Goal: Information Seeking & Learning: Learn about a topic

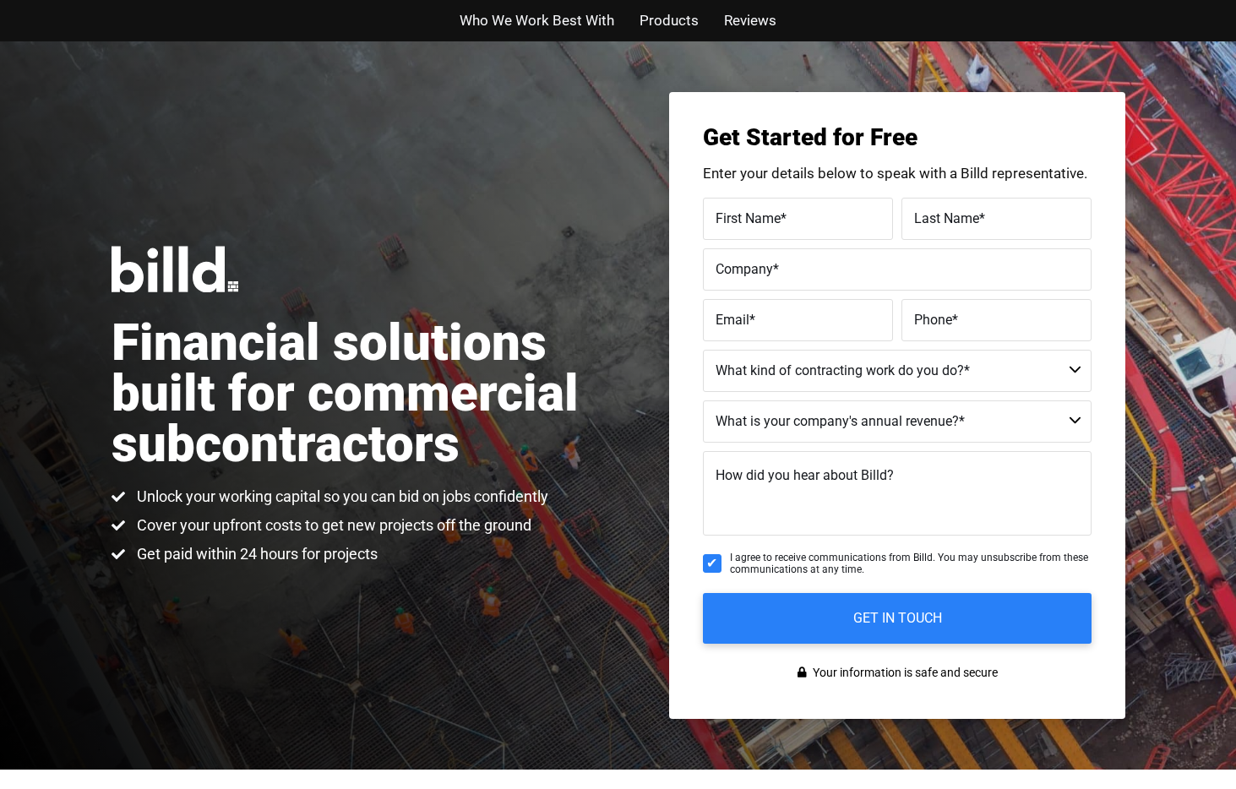
click at [731, 19] on span "Reviews" at bounding box center [750, 20] width 52 height 24
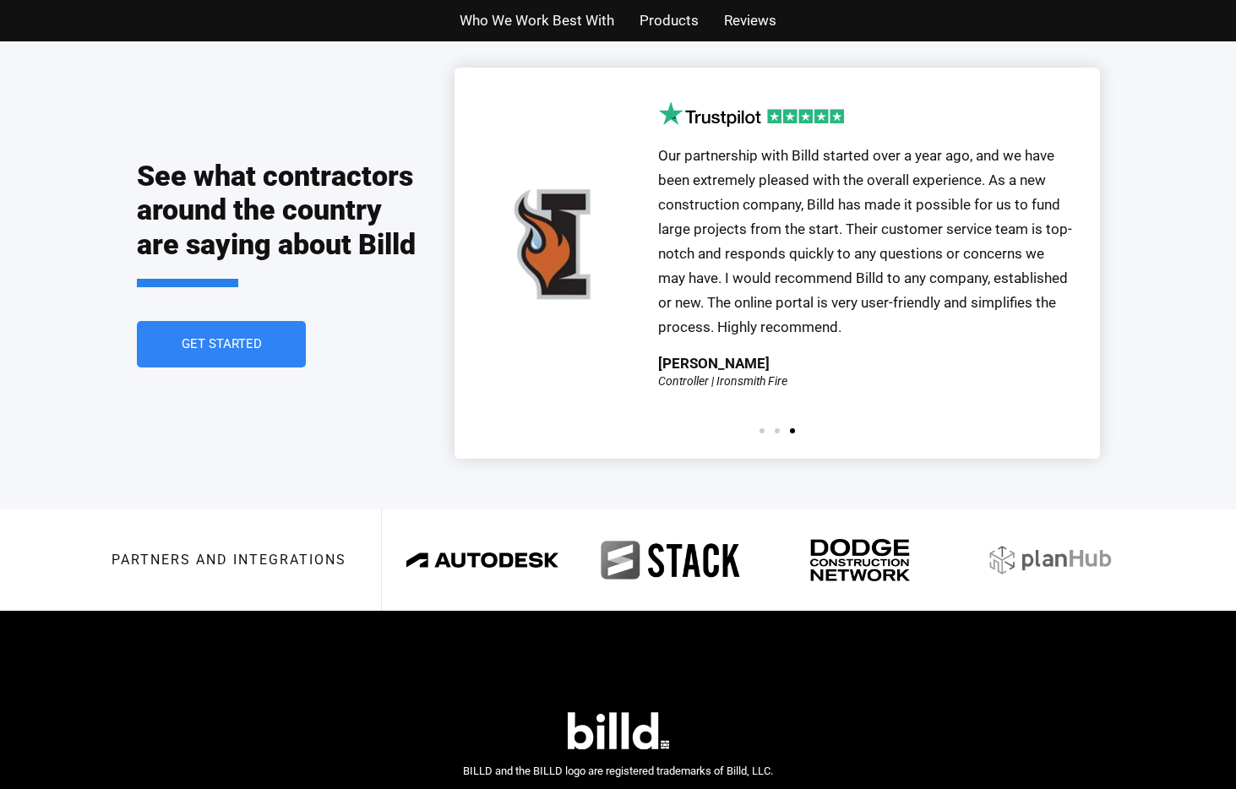
click at [578, 21] on span "Who We Work Best With" at bounding box center [536, 20] width 155 height 24
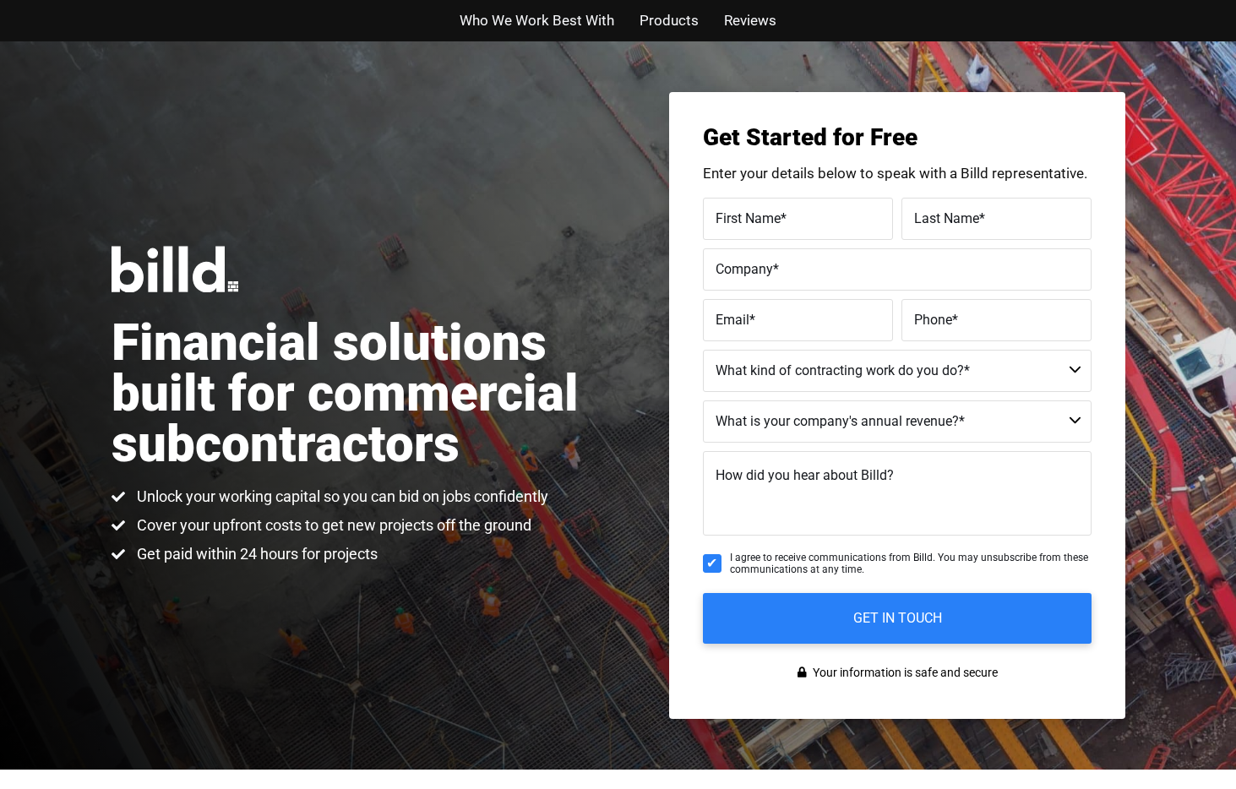
click at [675, 19] on span "Products" at bounding box center [668, 20] width 59 height 24
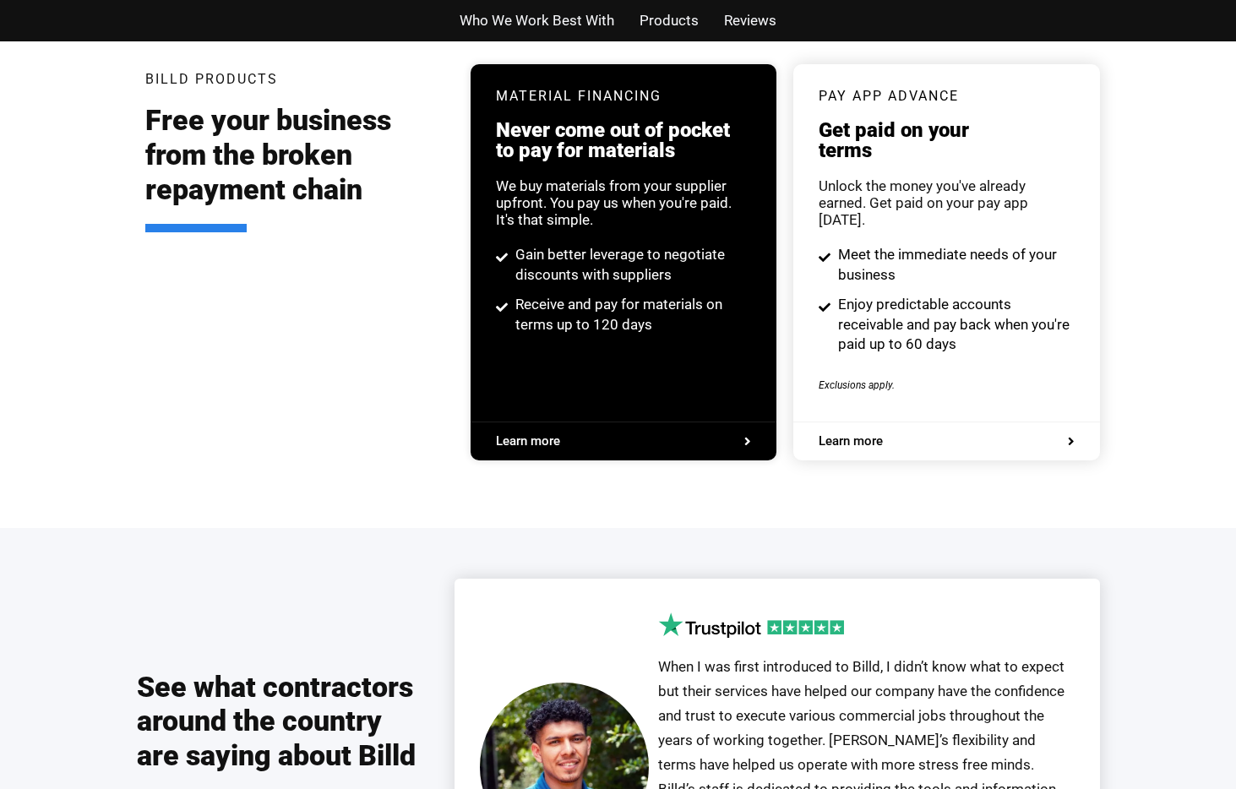
scroll to position [3219, 0]
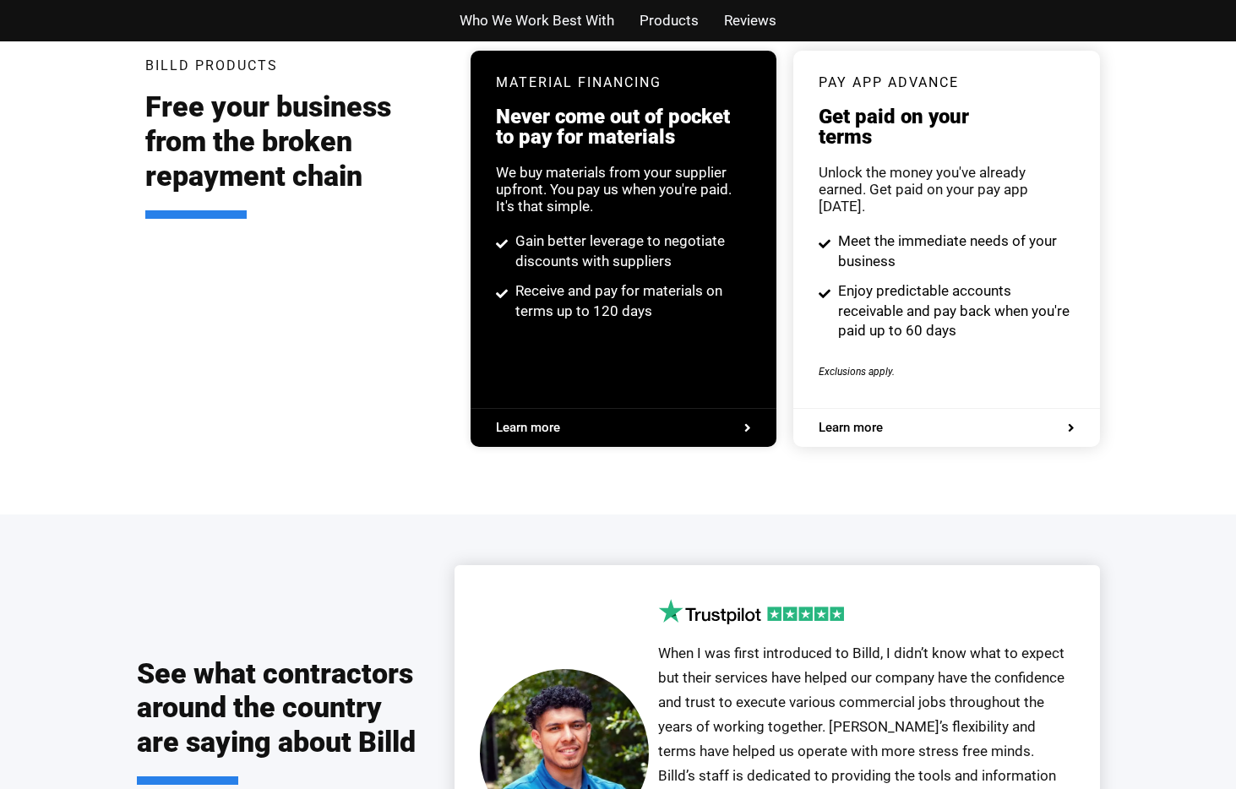
click at [298, 275] on div "Billd Products Free your business from the broken repayment chain" at bounding box center [295, 249] width 301 height 396
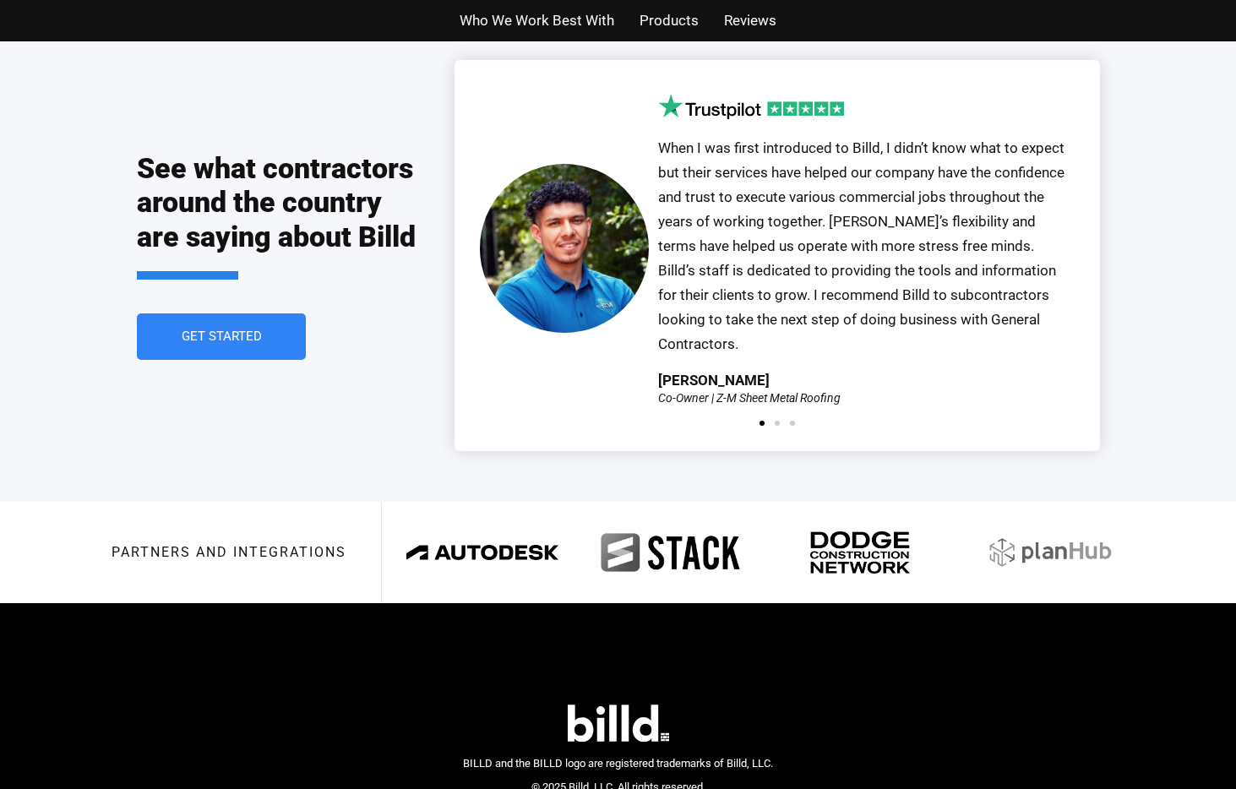
scroll to position [3818, 0]
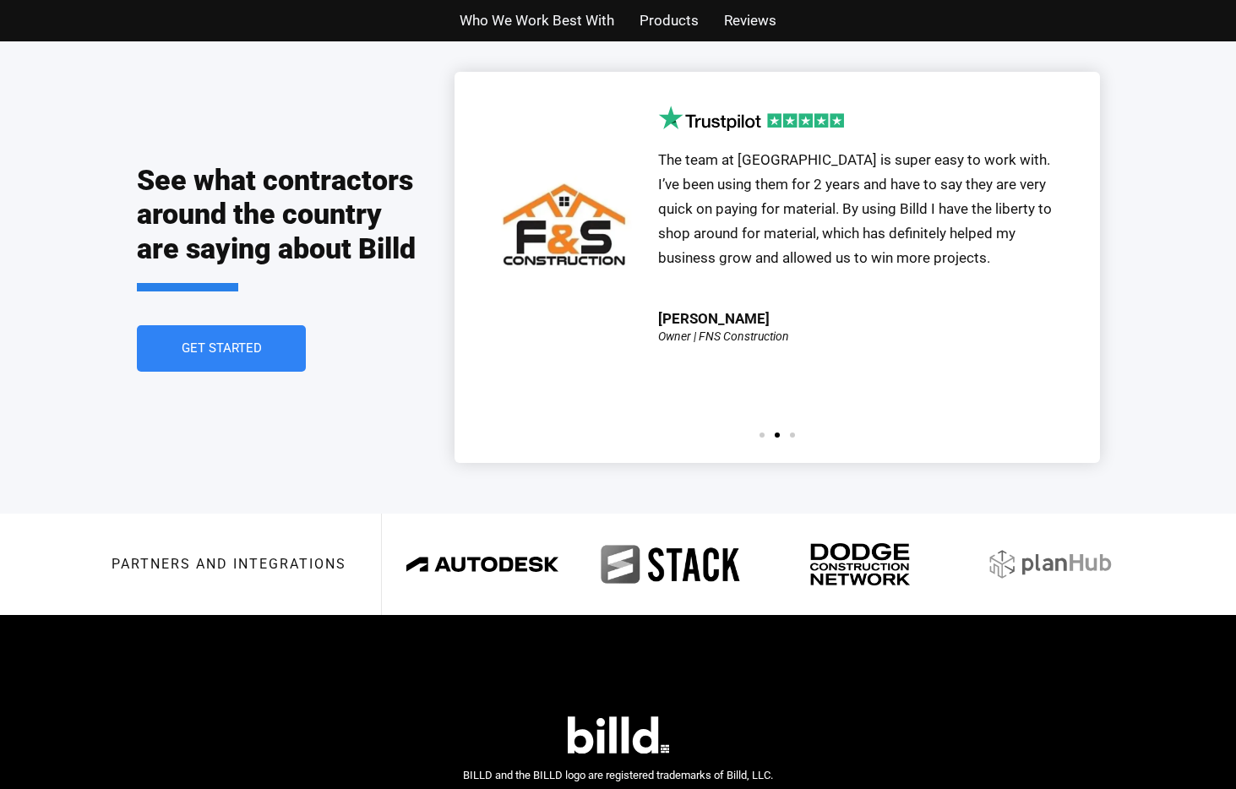
scroll to position [3716, 0]
